Goal: Task Accomplishment & Management: Use online tool/utility

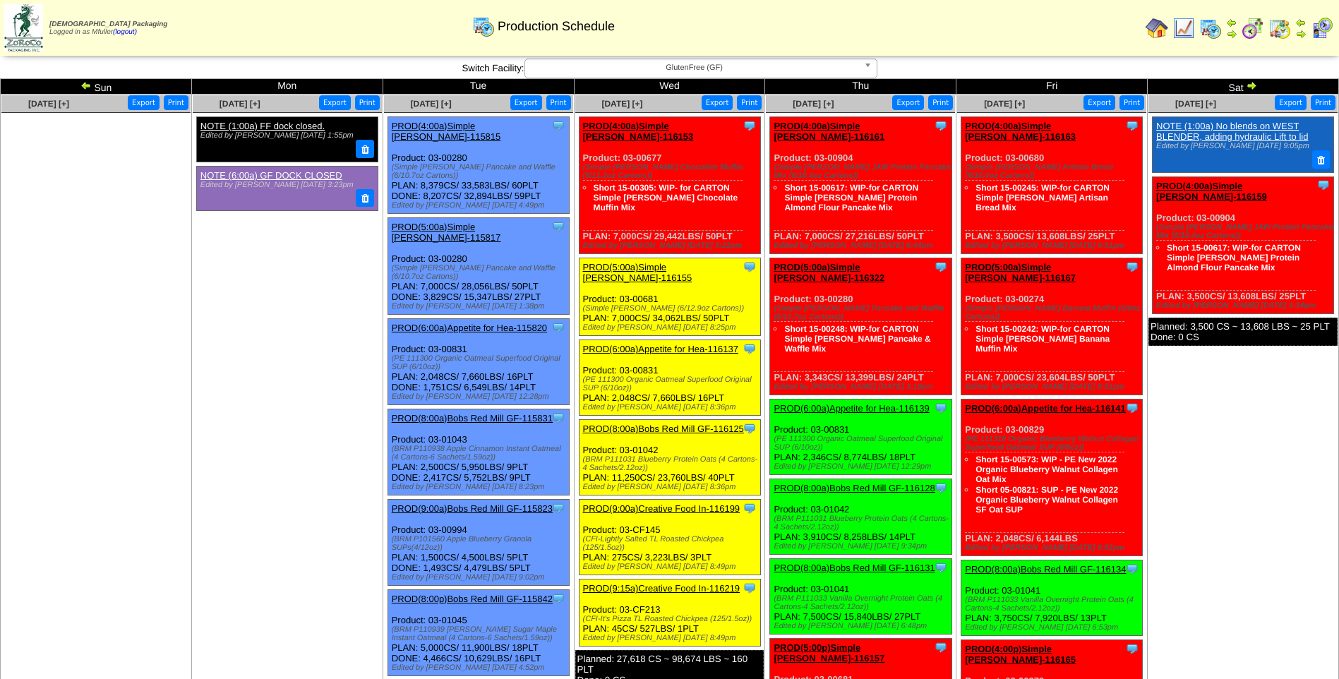
click at [731, 65] on span "GlutenFree (GF)" at bounding box center [695, 67] width 328 height 17
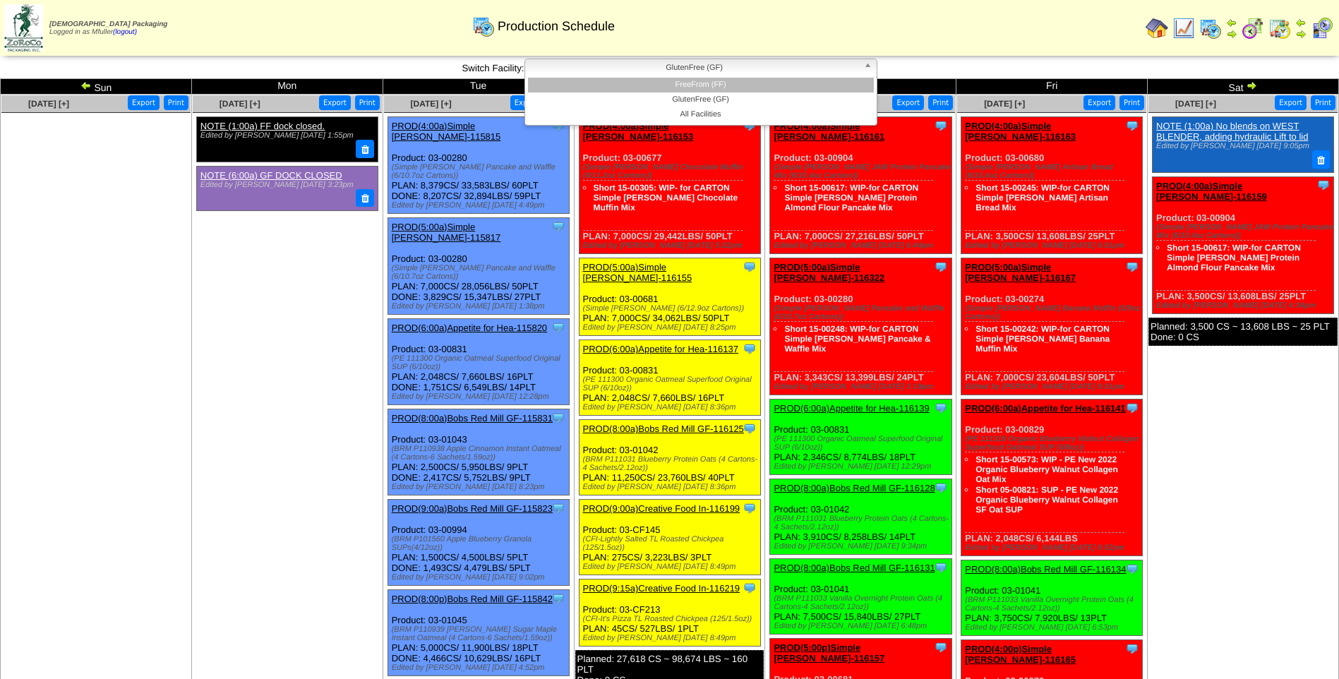
click at [732, 81] on li "FreeFrom (FF)" at bounding box center [701, 85] width 346 height 15
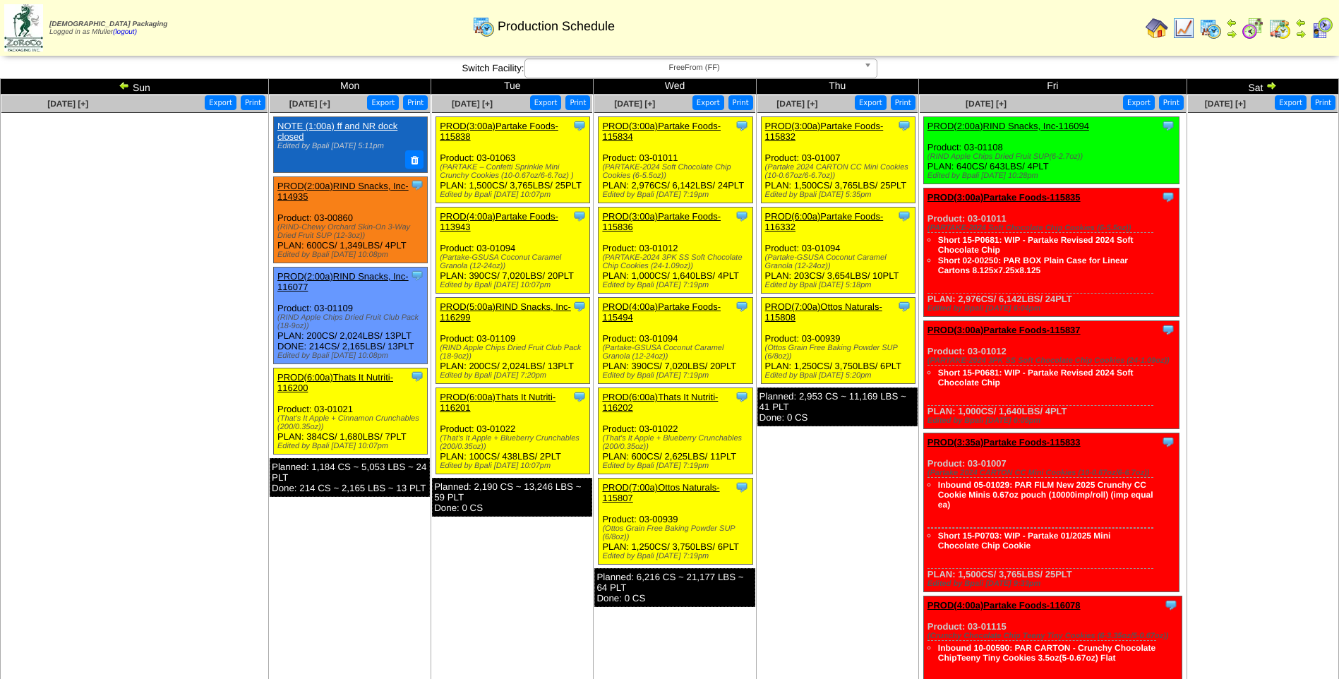
click at [830, 127] on link "PROD(3:00a)Partake Foods-115832" at bounding box center [824, 131] width 119 height 21
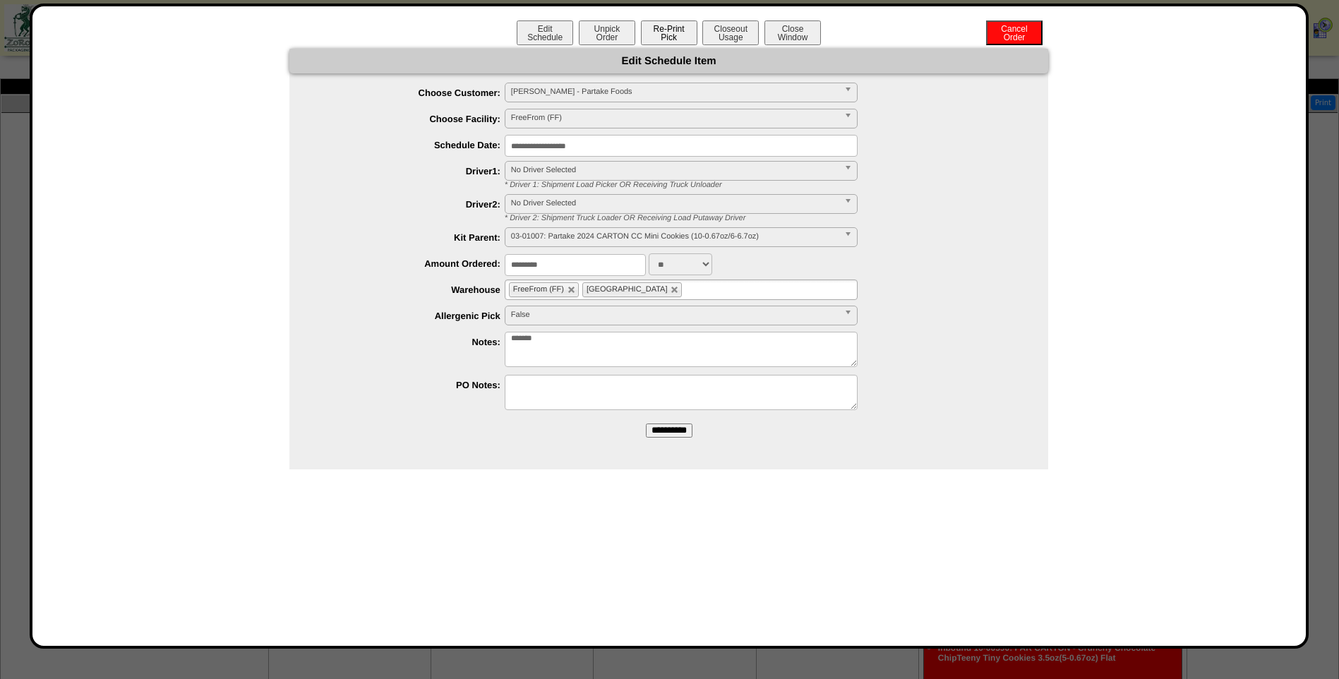
click at [676, 32] on button "Re-Print Pick" at bounding box center [669, 32] width 56 height 25
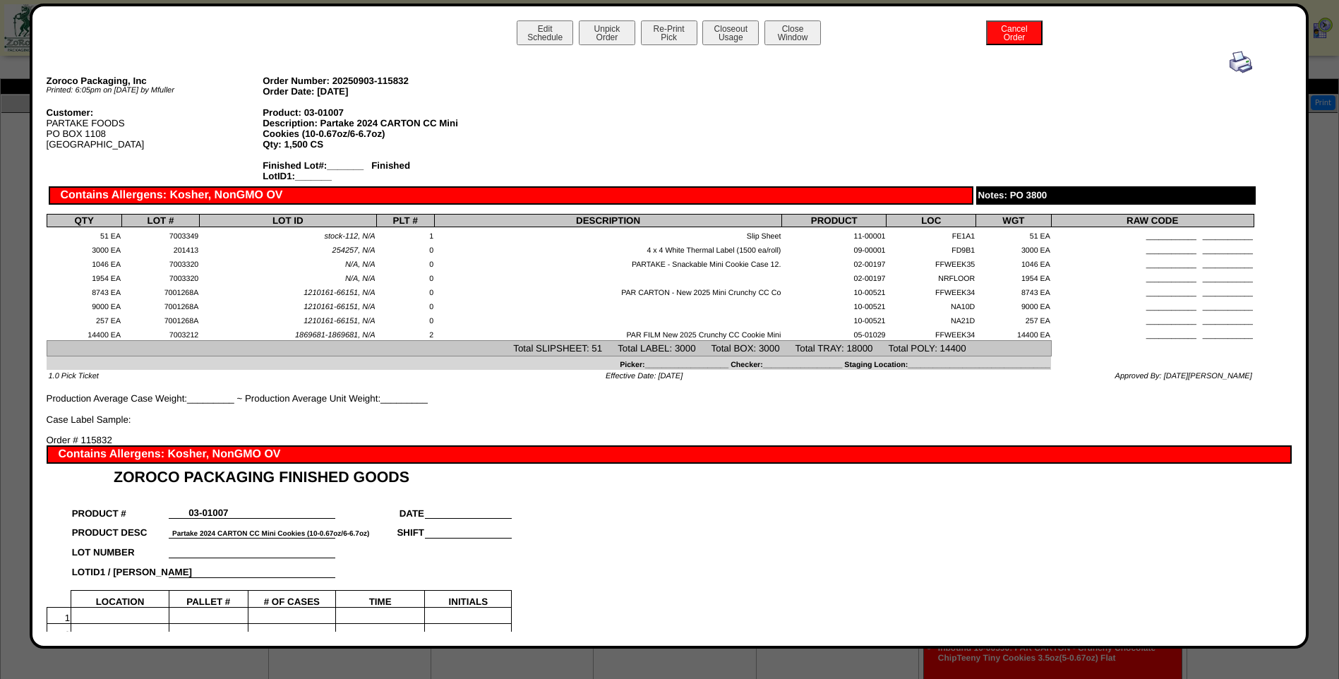
click at [1230, 62] on img at bounding box center [1241, 62] width 23 height 23
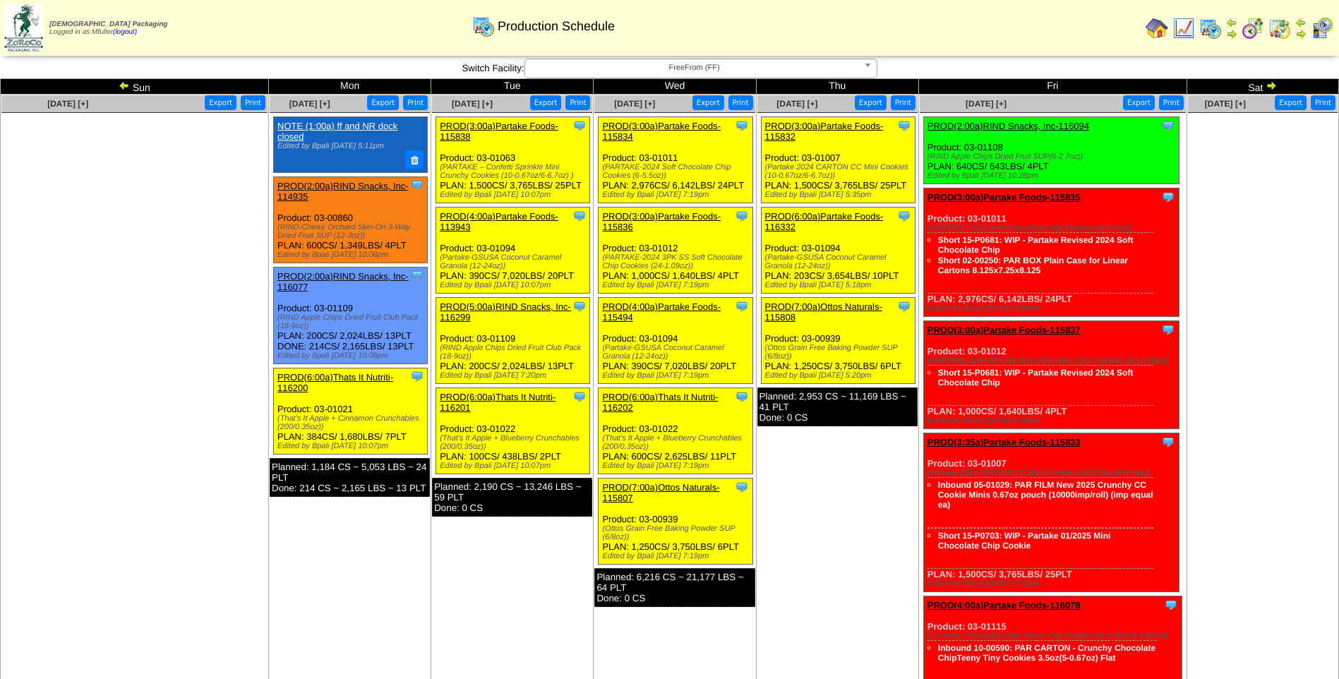
click at [833, 216] on link "PROD(6:00a)Partake Foods-116332" at bounding box center [824, 221] width 119 height 21
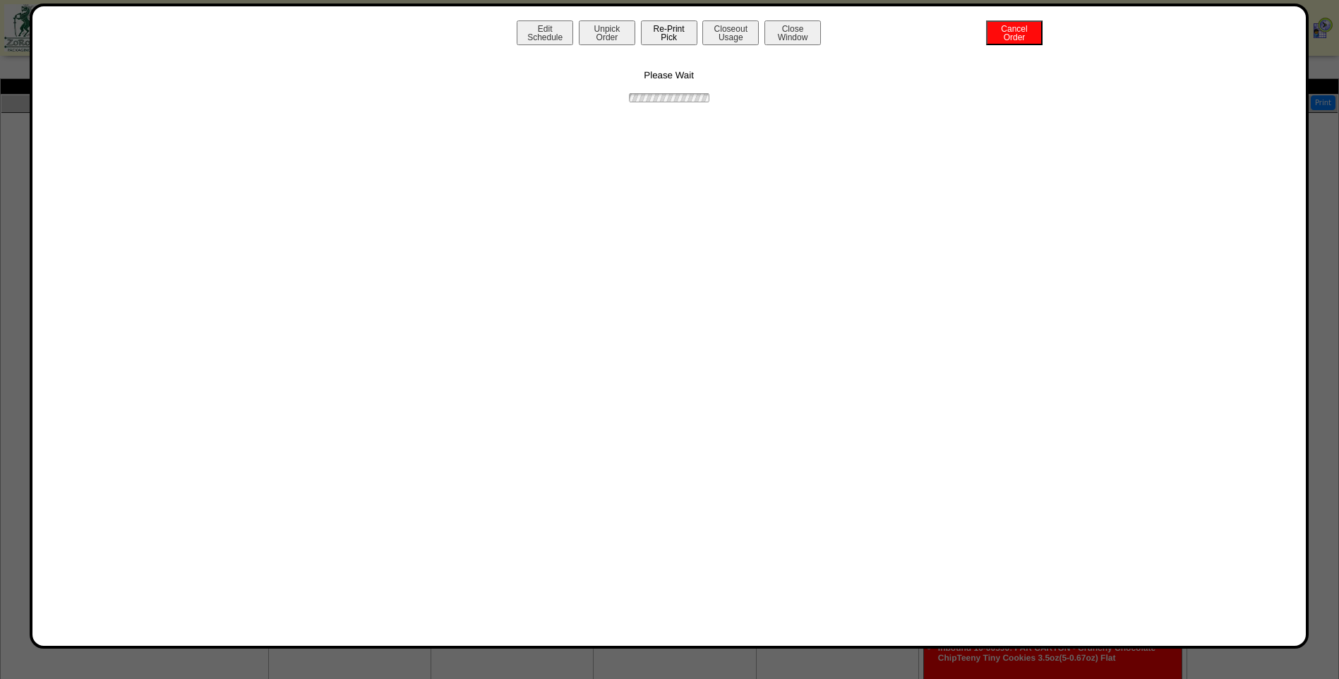
click at [679, 40] on button "Re-Print Pick" at bounding box center [669, 32] width 56 height 25
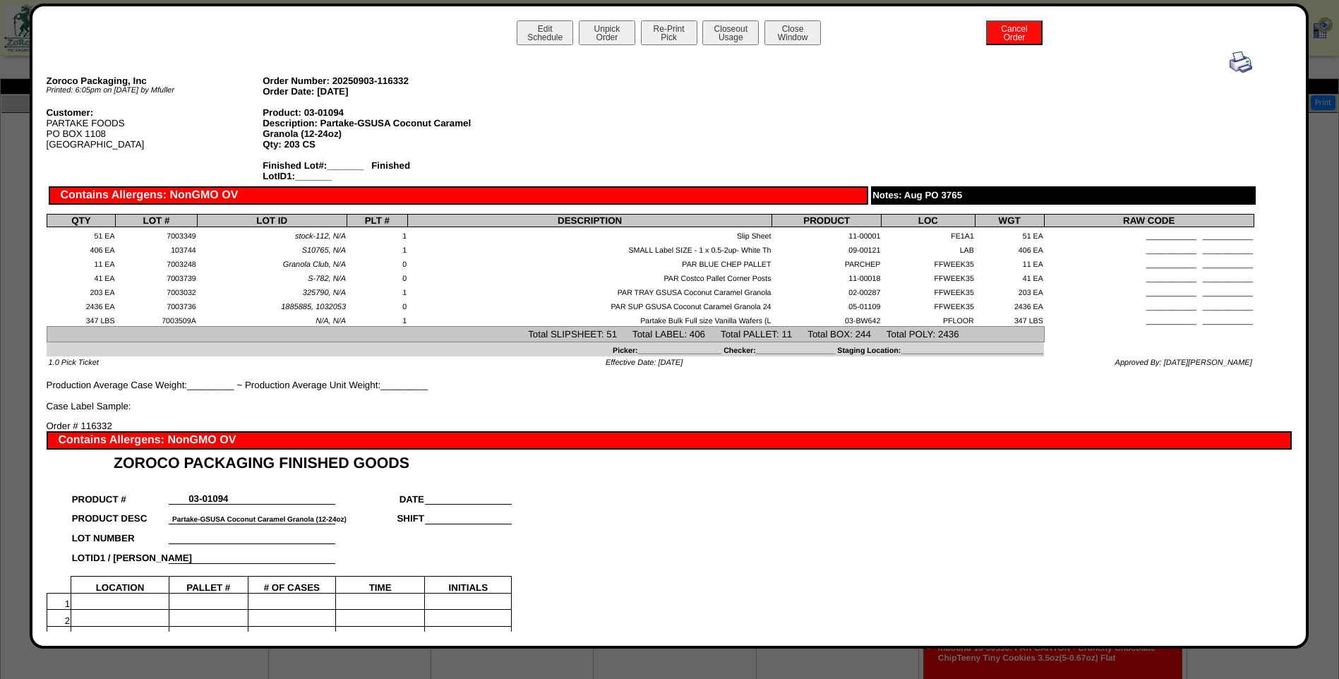
click at [1230, 67] on img at bounding box center [1241, 62] width 23 height 23
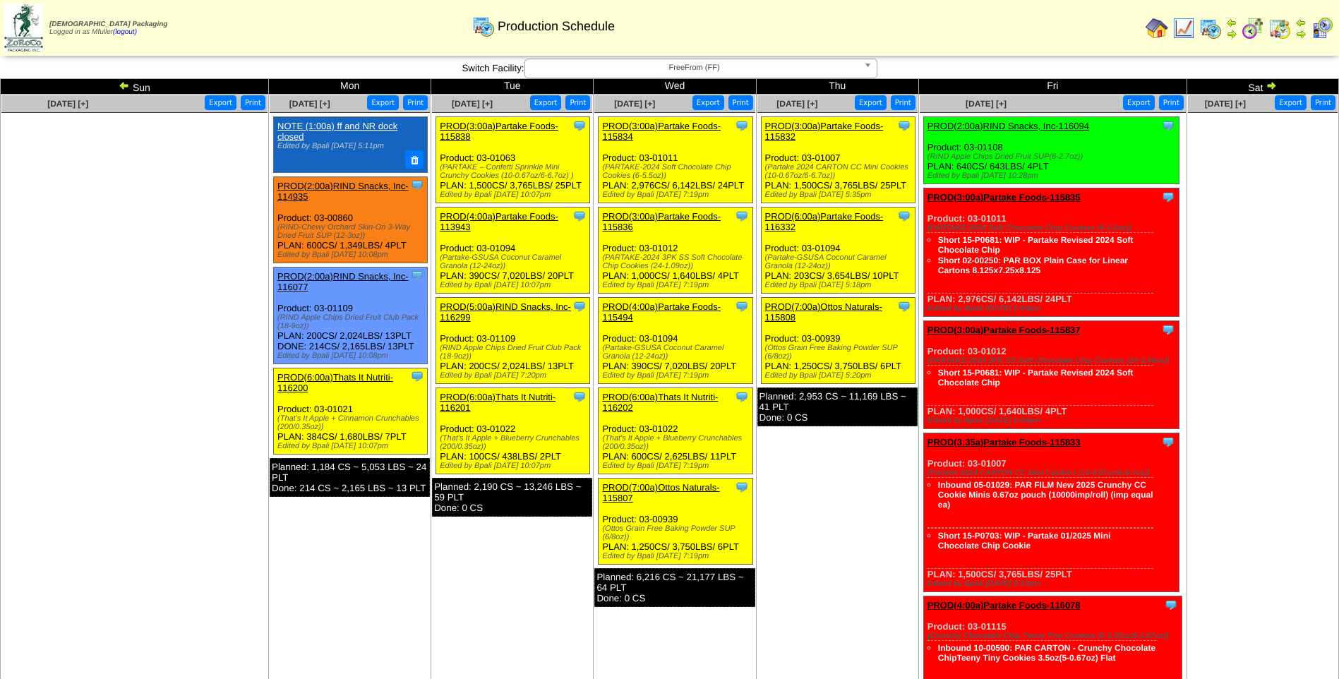
click at [816, 306] on link "PROD(7:00a)Ottos Naturals-115808" at bounding box center [823, 311] width 117 height 21
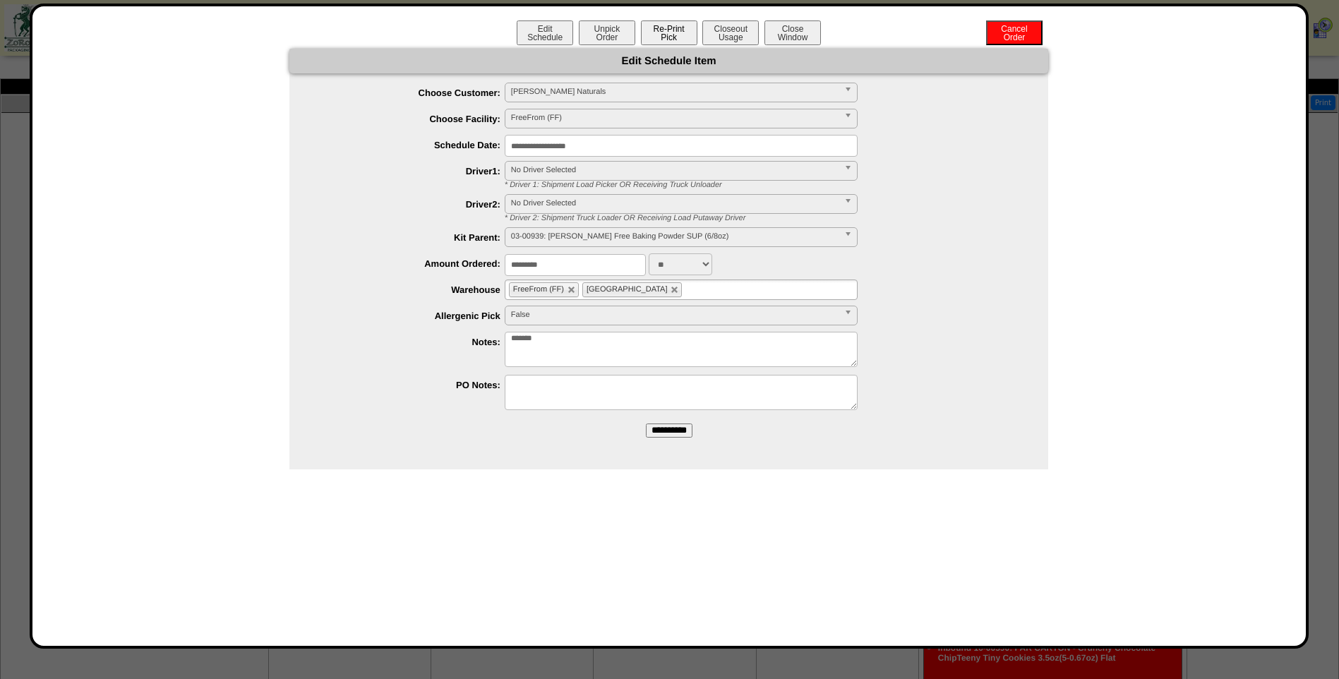
click at [659, 34] on button "Re-Print Pick" at bounding box center [669, 32] width 56 height 25
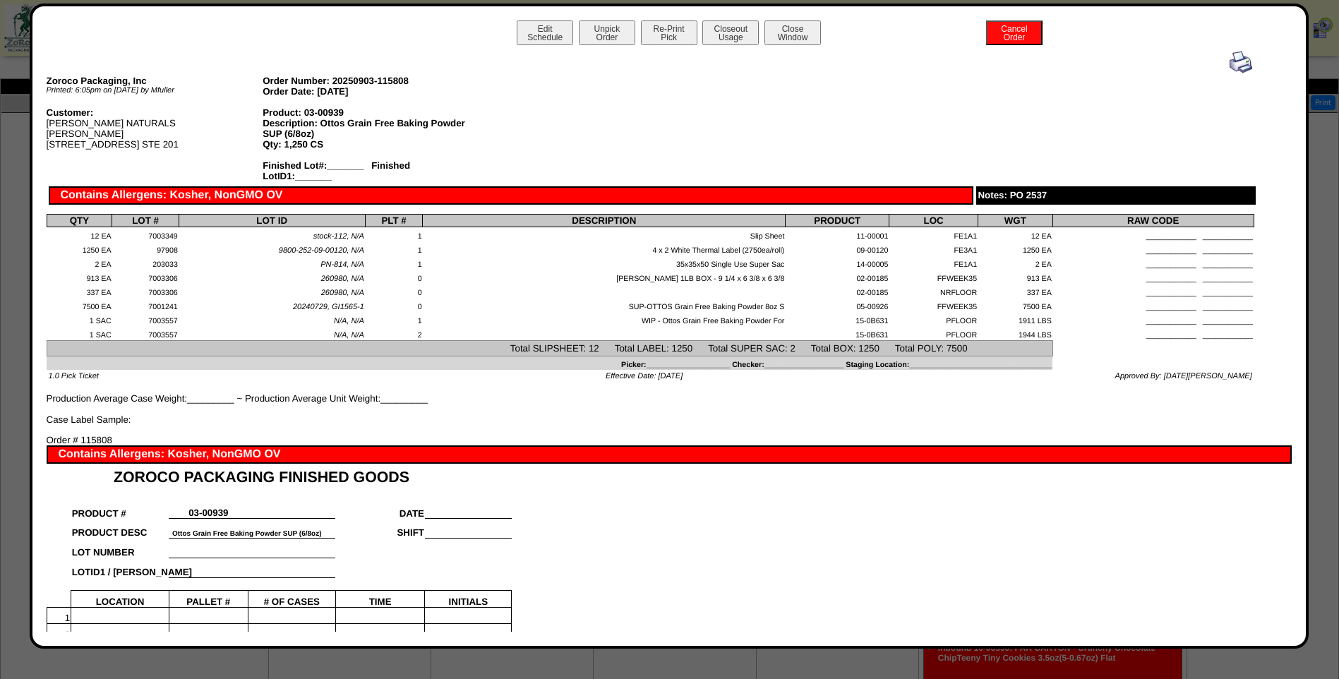
click at [1230, 67] on img at bounding box center [1241, 62] width 23 height 23
